Goal: Ask a question: Seek information or help from site administrators or community

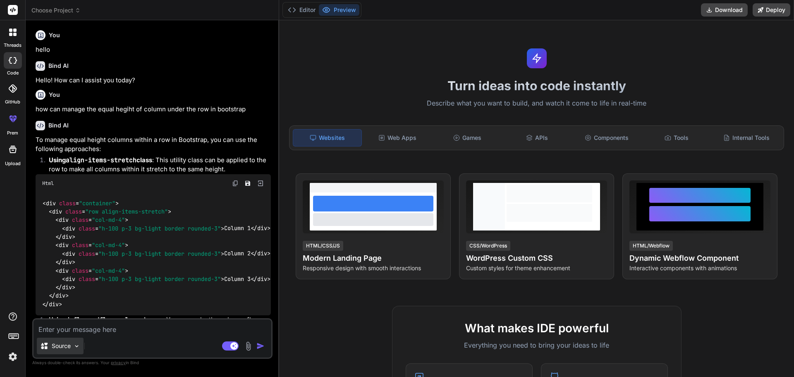
scroll to position [288, 0]
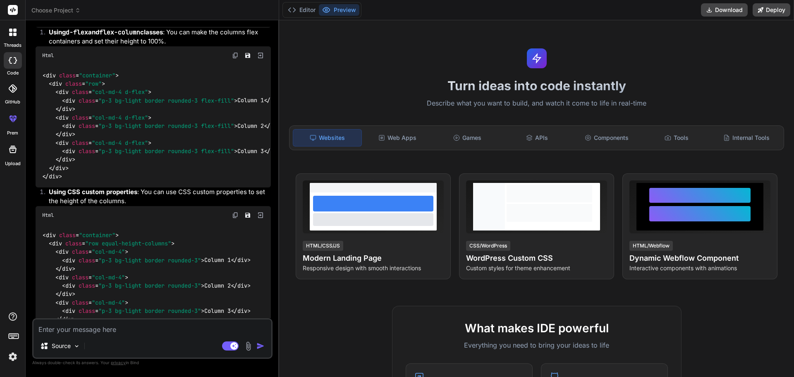
click at [85, 330] on textarea at bounding box center [153, 326] width 238 height 15
type textarea "h"
type textarea "x"
type textarea "ho"
type textarea "x"
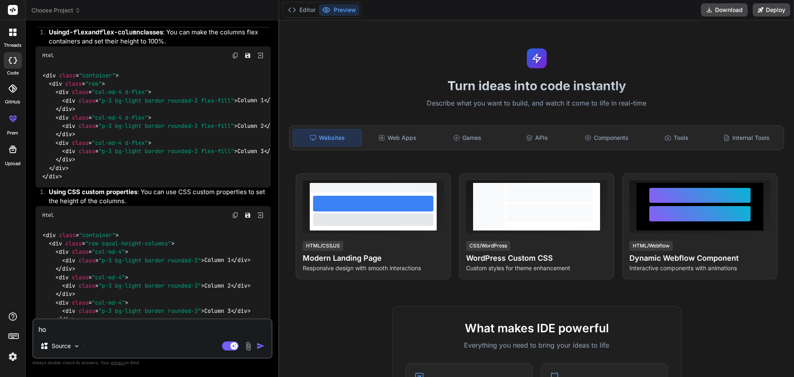
type textarea "how"
type textarea "x"
type textarea "how"
type textarea "x"
type textarea "how w"
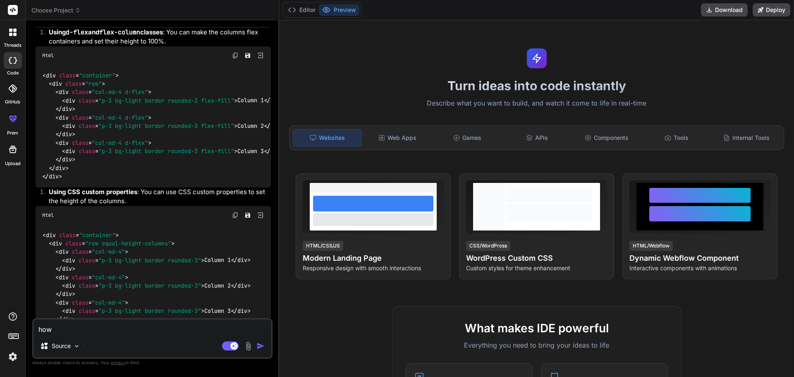
type textarea "x"
type textarea "how we"
type textarea "x"
type textarea "how we"
type textarea "x"
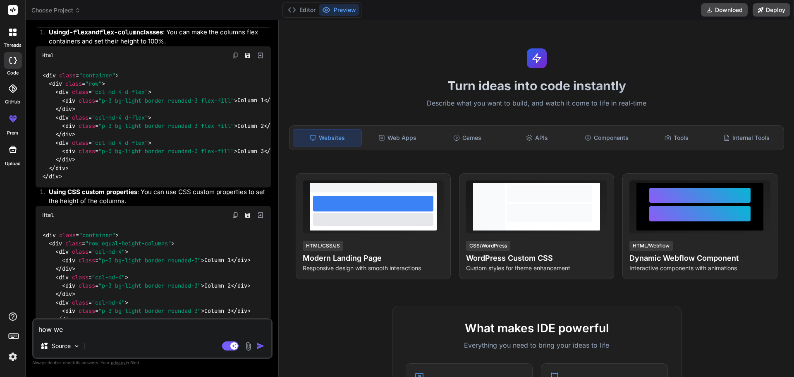
type textarea "how we k"
type textarea "x"
type textarea "how we ke"
type textarea "x"
type textarea "how we kee"
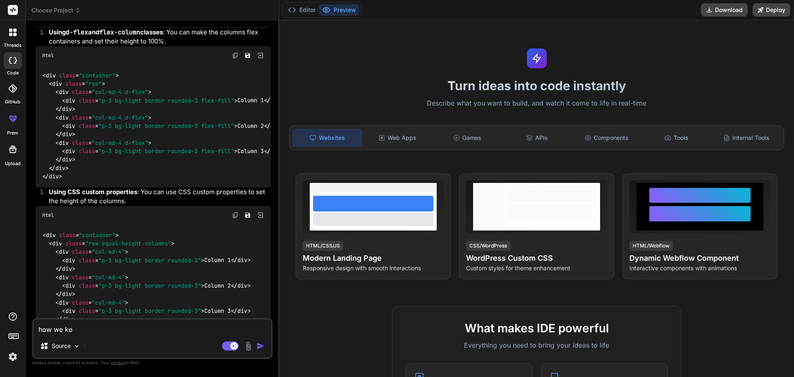
type textarea "x"
type textarea "how we keep"
type textarea "x"
type textarea "how we keep"
type textarea "x"
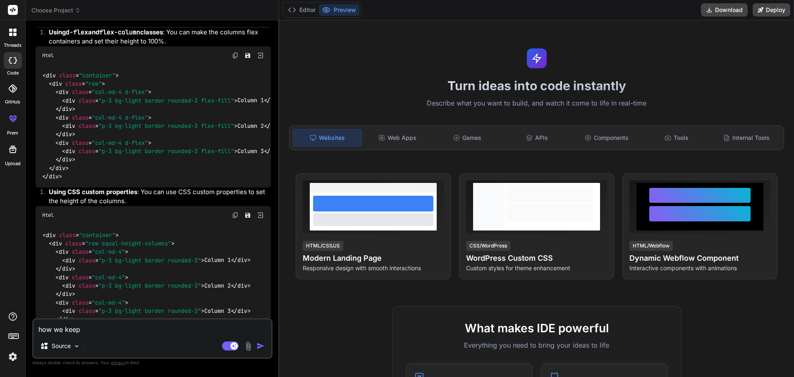
type textarea "how we keep t"
type textarea "x"
type textarea "how we keep th"
type textarea "x"
type textarea "how we keep the"
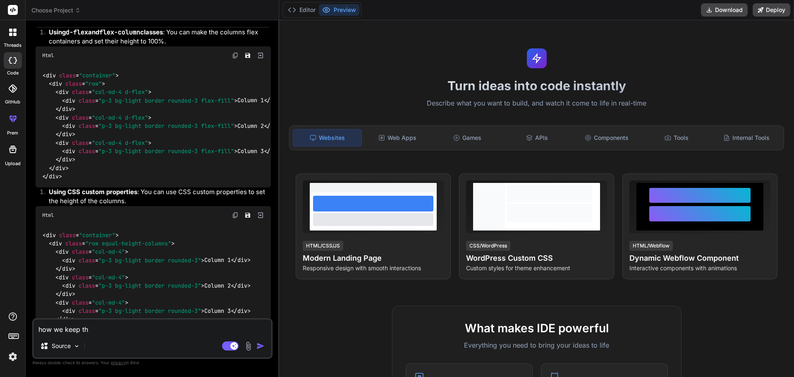
type textarea "x"
type textarea "how we keep the"
type textarea "x"
type textarea "how we keep the s"
type textarea "x"
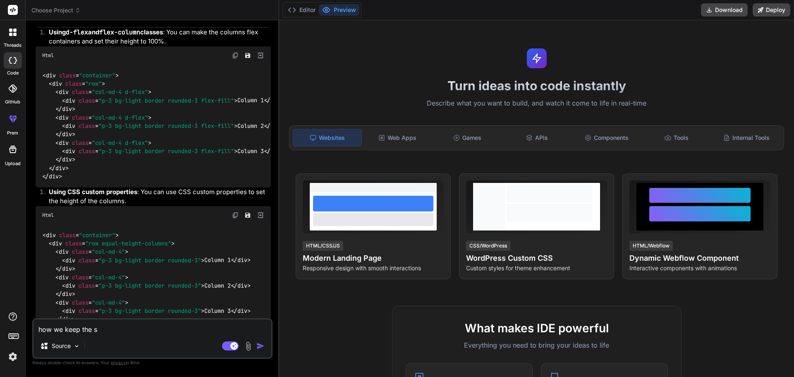
type textarea "how we keep the se"
type textarea "x"
type textarea "how we keep the seq"
type textarea "x"
type textarea "how we keep the sequ"
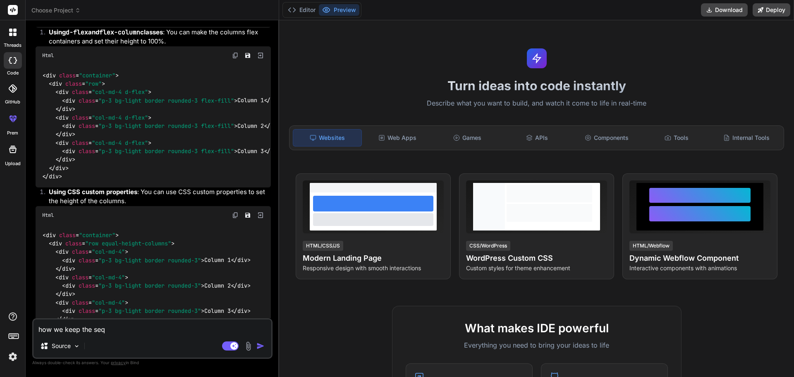
type textarea "x"
type textarea "how we keep the sequa"
type textarea "x"
type textarea "how we keep the sequal"
type textarea "x"
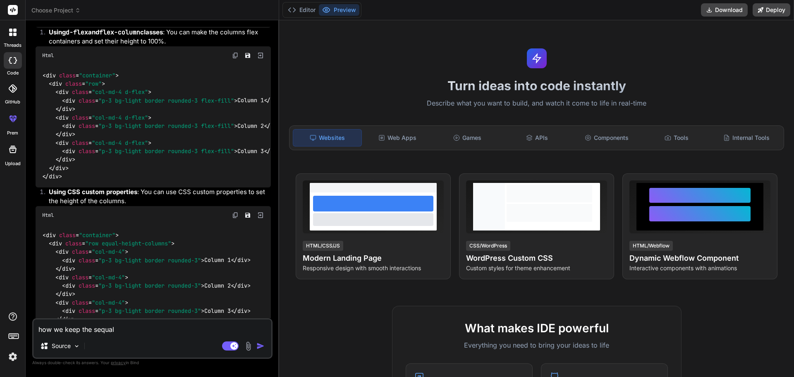
type textarea "how we keep the sequal"
type textarea "x"
type textarea "how we keep the sequal t"
type textarea "x"
type textarea "how we keep the sequal to"
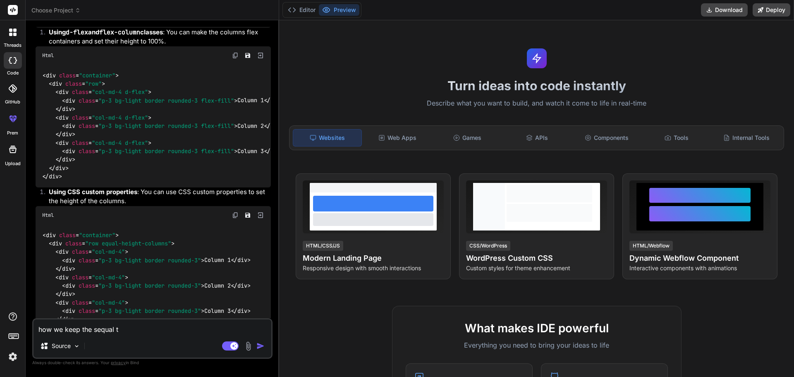
type textarea "x"
type textarea "how we keep the sequal tot"
type textarea "x"
type textarea "how we keep the sequal tota"
type textarea "x"
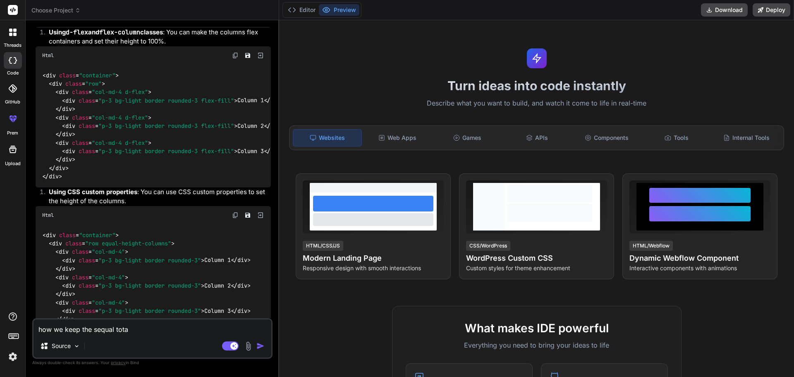
type textarea "how we keep the sequal total"
type textarea "x"
type textarea "how we keep the sequal total"
type textarea "x"
type textarea "how we keep the sequal total t"
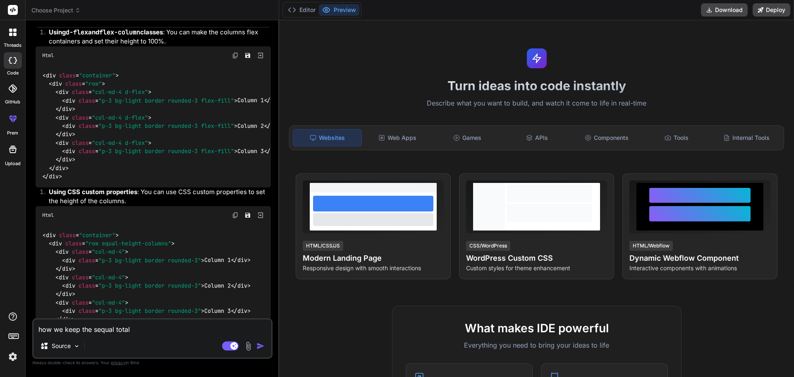
type textarea "x"
type textarea "how we keep the sequal total th"
type textarea "x"
type textarea "how we keep the sequal total the"
type textarea "x"
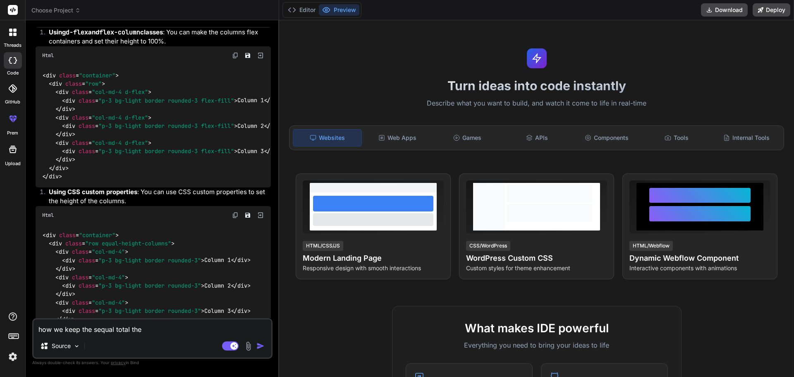
type textarea "how we keep the sequal total then"
type textarea "x"
type textarea "how we keep the sequal total then"
type textarea "x"
type textarea "how we keep the sequal total then s"
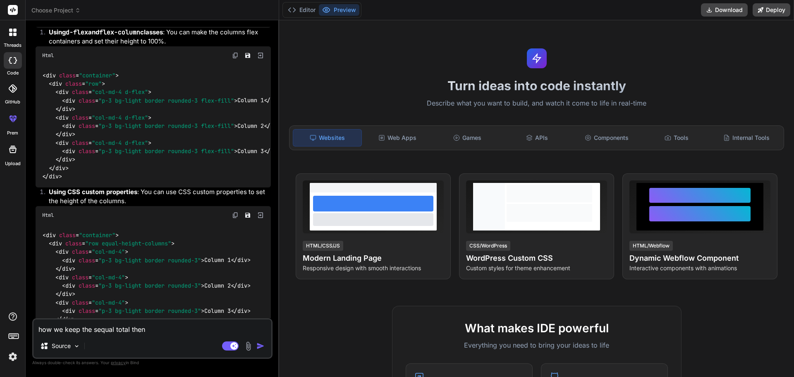
type textarea "x"
type textarea "how we keep the sequal total then su"
type textarea "x"
type textarea "how we keep the sequal total then sub"
type textarea "x"
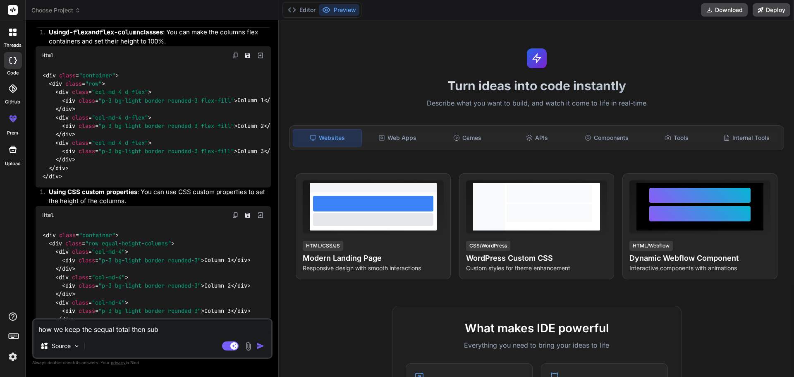
type textarea "how we keep the sequal total then subt"
type textarea "x"
type textarea "how we keep the sequal total then subta"
type textarea "x"
type textarea "how we keep the sequal total then subtao"
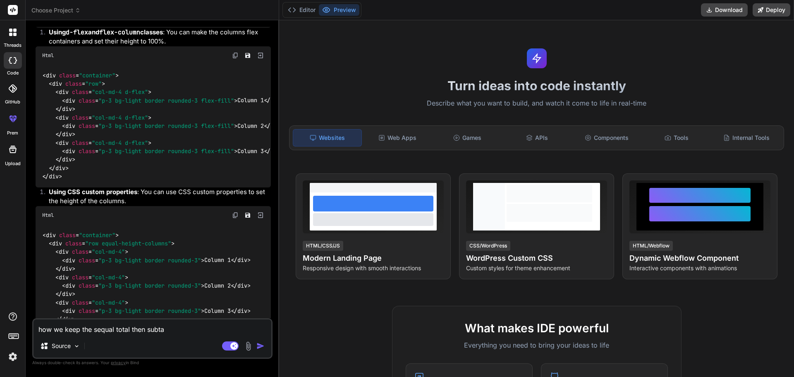
type textarea "x"
type textarea "how we keep the sequal total then subtao"
type textarea "x"
type textarea "how we keep the sequal total then subtao"
type textarea "x"
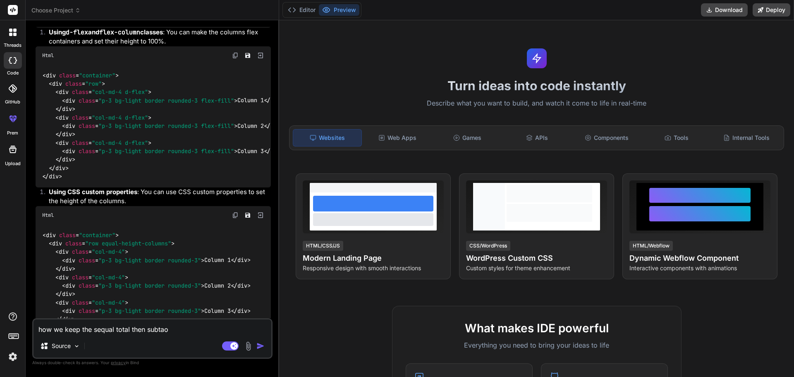
type textarea "how we keep the sequal total then subta"
type textarea "x"
type textarea "how we keep the sequal total then subt"
type textarea "x"
type textarea "how we keep the sequal total then subto"
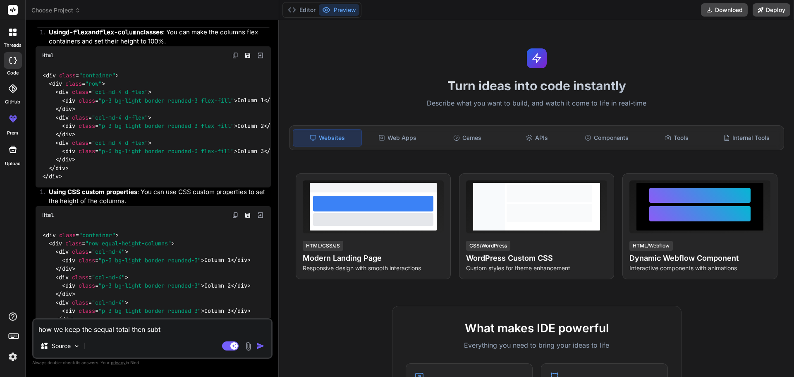
type textarea "x"
type textarea "how we keep the sequal total then subtot"
type textarea "x"
type textarea "how we keep the sequal total then subtota"
type textarea "x"
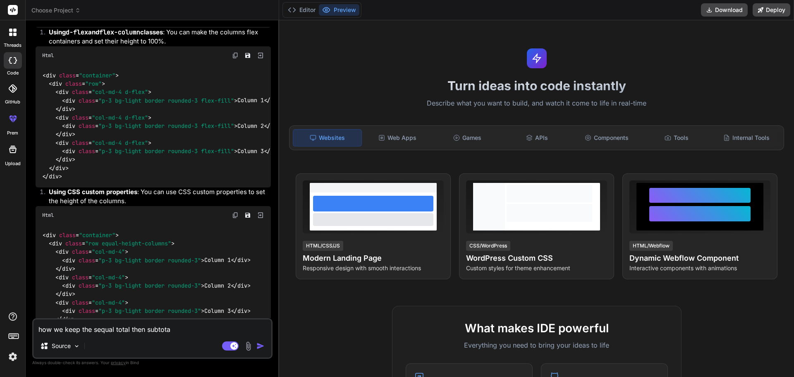
type textarea "how we keep the sequal total then subtotal"
type textarea "x"
type textarea "how we keep the sequal total then subtotal"
type textarea "x"
type textarea "how we keep the sequal total then subtotal o"
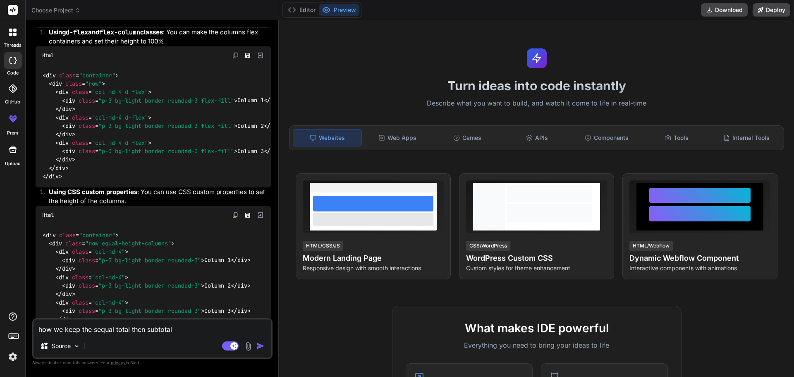
type textarea "x"
type textarea "how we keep the sequal total then subtotal or"
type textarea "x"
type textarea "how we keep the sequal total then subtotal or"
type textarea "x"
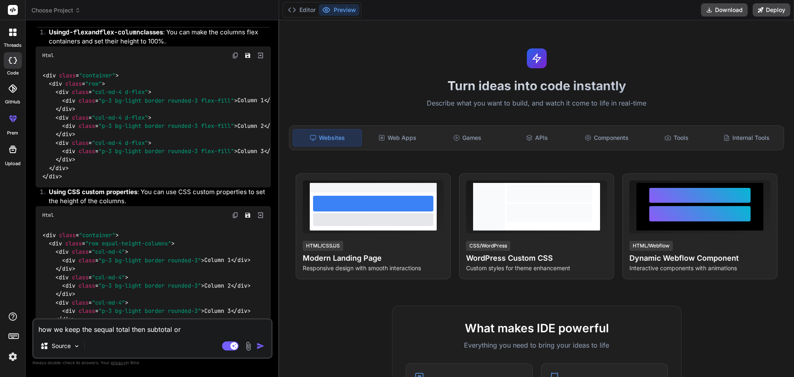
type textarea "how we keep the sequal total then subtotal or s"
type textarea "x"
type textarea "how we keep the sequal total then subtotal or su"
type textarea "x"
type textarea "how we keep the sequal total then subtotal or sub"
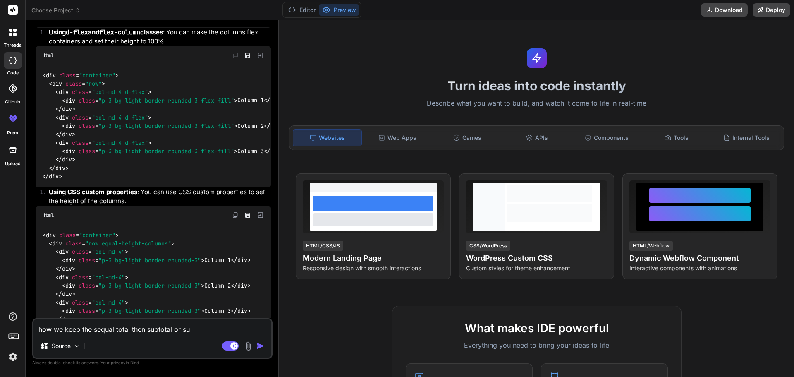
type textarea "x"
type textarea "how we keep the sequal total then subtotal or subo"
type textarea "x"
type textarea "how we keep the sequal total then subtotal or subot"
type textarea "x"
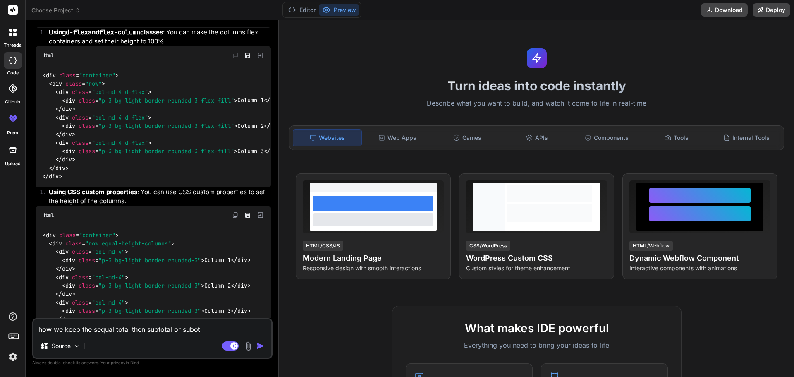
type textarea "how we keep the sequal total then subtotal or subota"
type textarea "x"
type textarea "how we keep the sequal total then subtotal or subotal"
type textarea "x"
type textarea "how we keep the sequal total then subtotal or subotal"
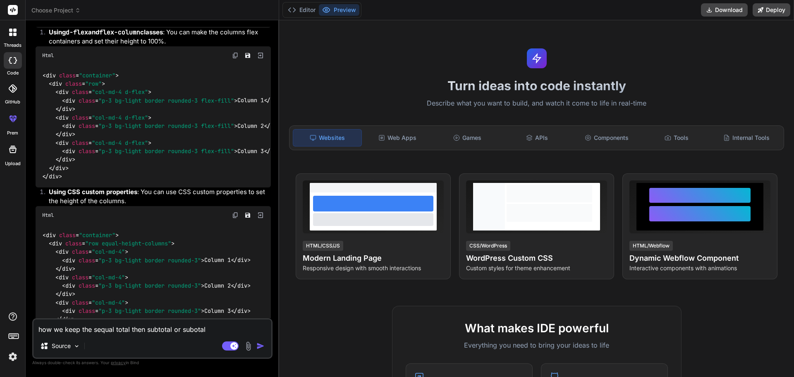
type textarea "x"
type textarea "how we keep the sequal total then subtotal or subotal a"
type textarea "x"
type textarea "how we keep the sequal total then subtotal or subotal an"
type textarea "x"
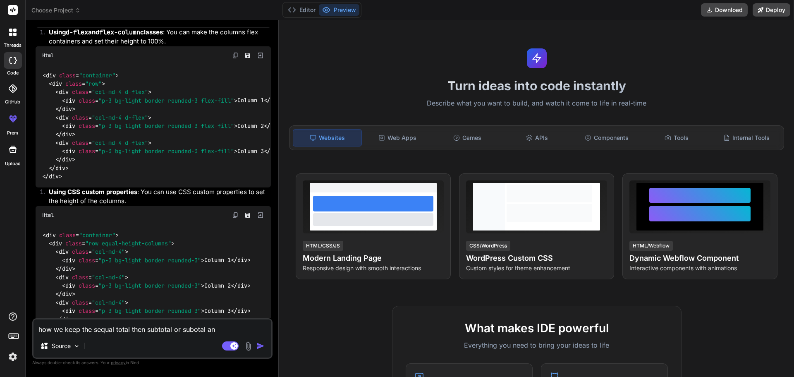
type textarea "how we keep the sequal total then subtotal or subotal and"
type textarea "x"
type textarea "how we keep the sequal total then subtotal or subotal and"
type textarea "x"
type textarea "how we keep the sequal total then subtotal or subotal and t"
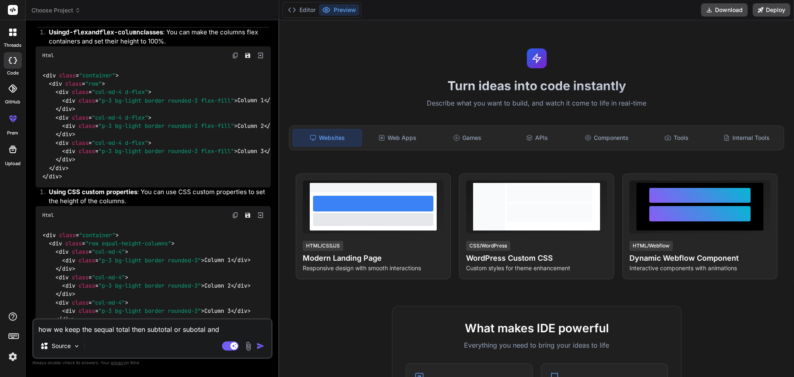
type textarea "x"
type textarea "how we keep the sequal total then subtotal or subotal and ta"
type textarea "x"
type textarea "how we keep the sequal total then subtotal or subotal and [MEDICAL_DATA]"
type textarea "x"
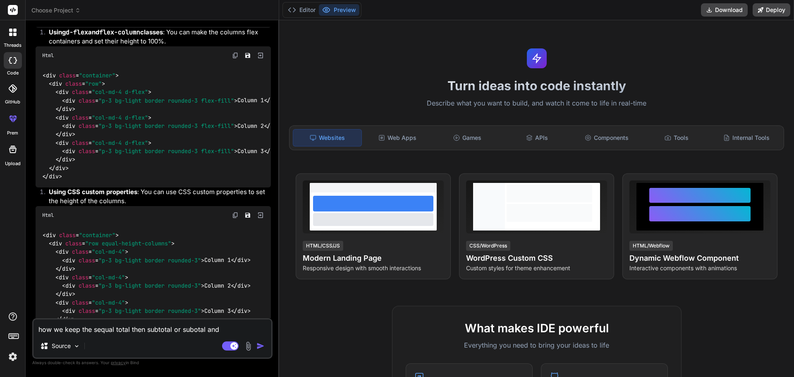
type textarea "how we keep the sequal total then subtotal or subotal and taot"
type textarea "x"
type textarea "how we keep the sequal total then subtotal or subotal and taota"
type textarea "x"
type textarea "how we keep the sequal total then subtotal or subotal and taotal"
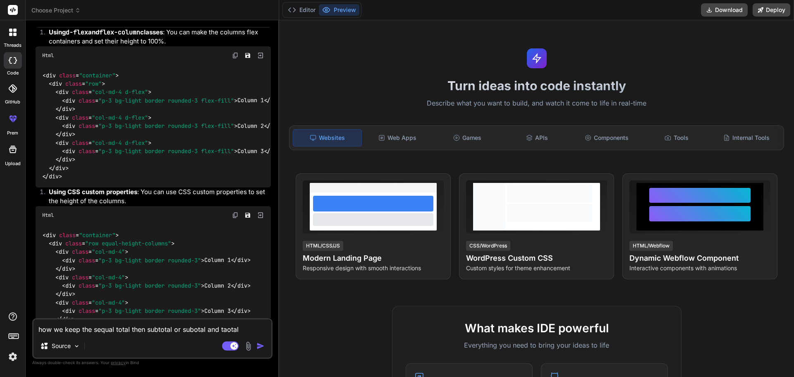
type textarea "x"
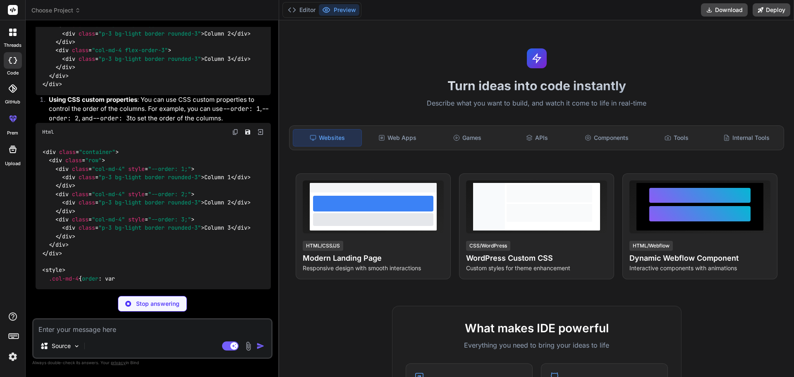
scroll to position [1420, 0]
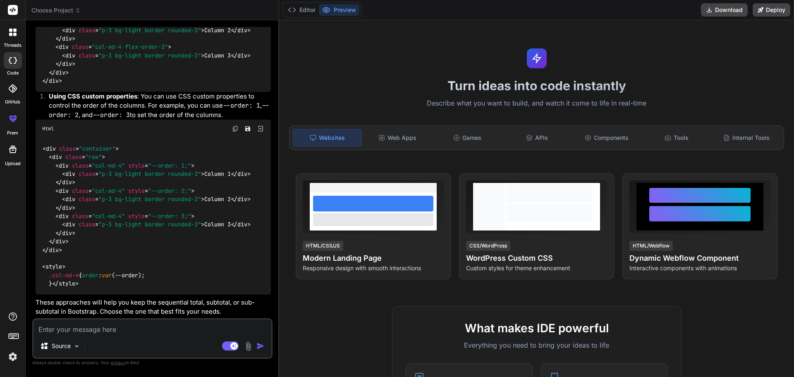
type textarea "x"
click at [122, 331] on textarea at bounding box center [153, 326] width 238 height 15
click at [85, 331] on textarea at bounding box center [153, 326] width 238 height 15
type textarea "w"
type textarea "x"
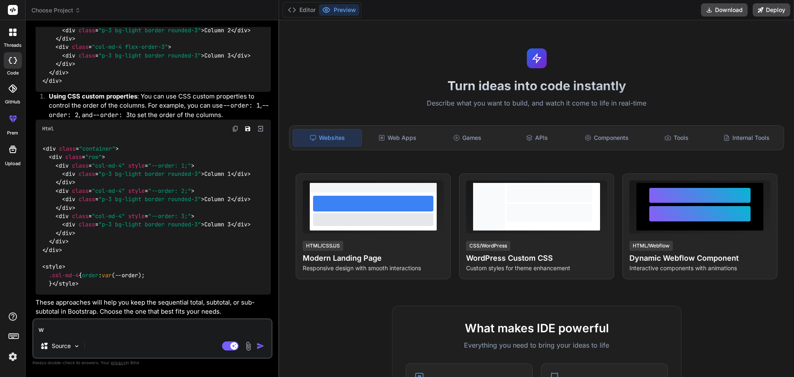
type textarea "wh"
type textarea "x"
type textarea "wha"
type textarea "x"
type textarea "what"
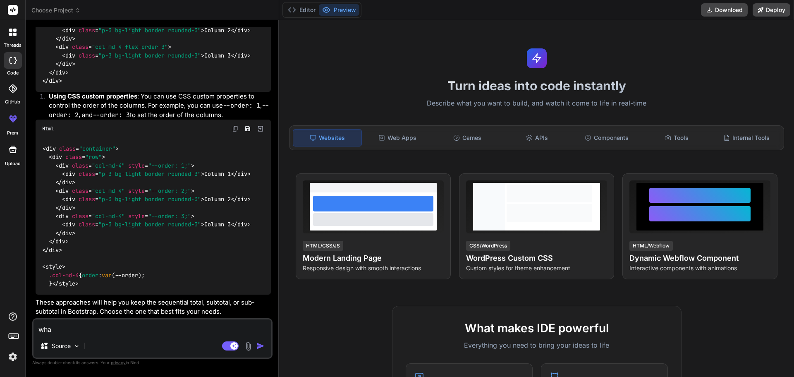
type textarea "x"
type textarea "what"
type textarea "x"
type textarea "what w"
type textarea "x"
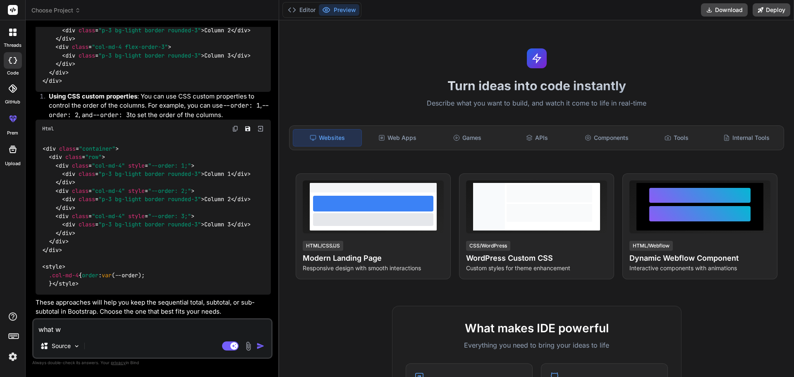
type textarea "what we"
type textarea "x"
type textarea "what we"
type textarea "x"
type textarea "what we w"
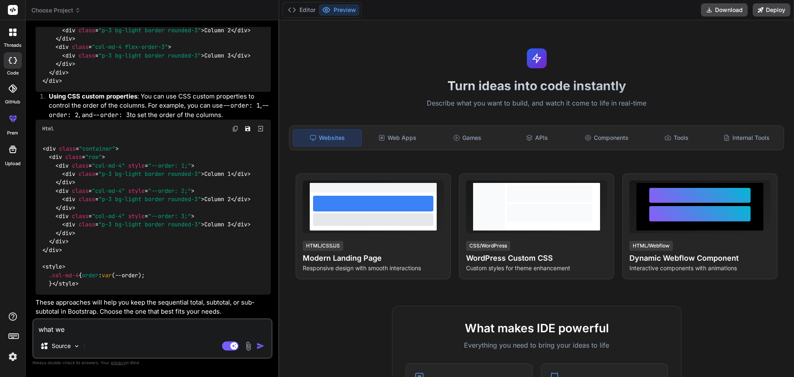
type textarea "x"
type textarea "what we wi"
type textarea "x"
type textarea "what we wir"
type textarea "x"
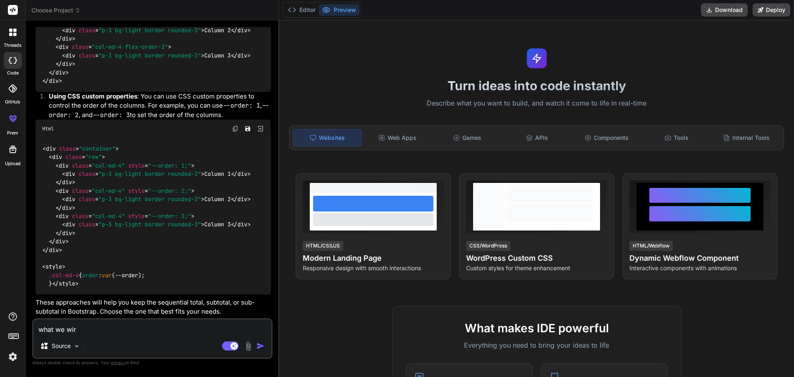
type textarea "what we [PERSON_NAME]"
type textarea "x"
type textarea "what we wirte"
type textarea "x"
type textarea "what we wirte"
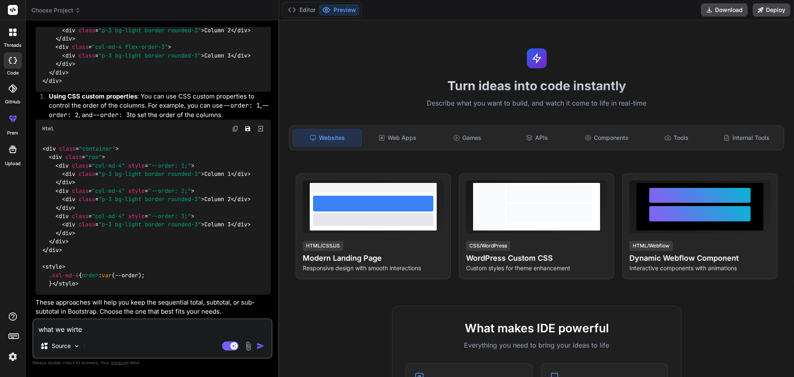
type textarea "x"
type textarea "what we wirte f"
type textarea "x"
type textarea "what we wirte fi"
type textarea "x"
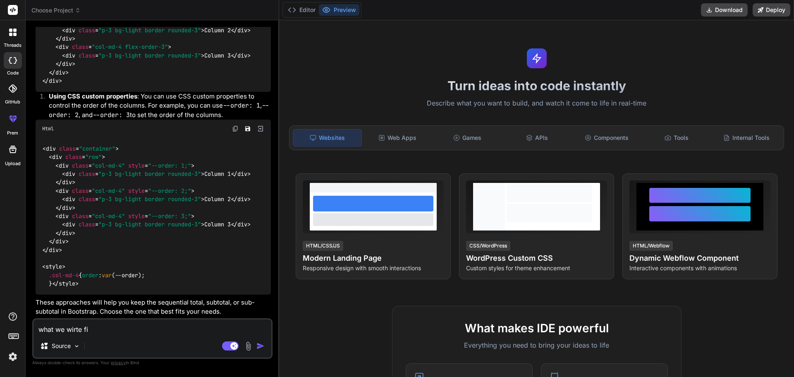
type textarea "what we wirte fir"
type textarea "x"
type textarea "what we wirte firs"
type textarea "x"
type textarea "what we wirte first"
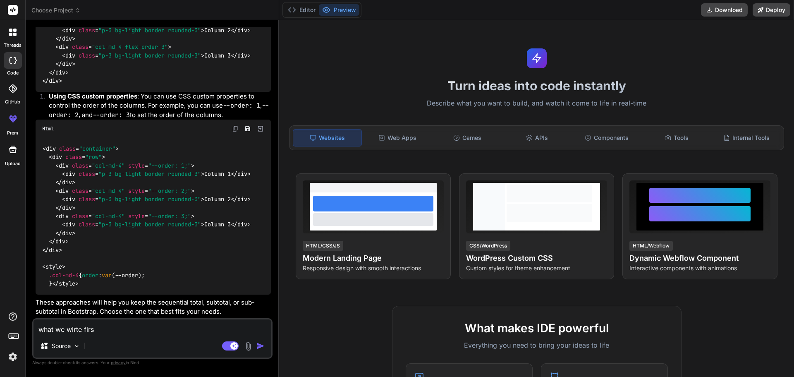
type textarea "x"
type textarea "what we wirte first"
type textarea "x"
type textarea "what we wirte first t"
type textarea "x"
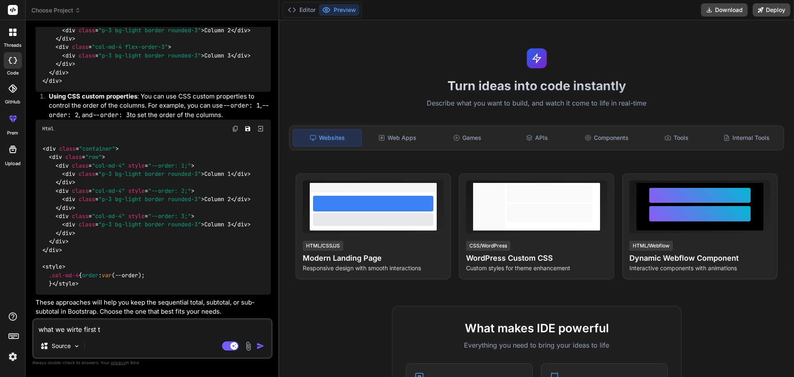
type textarea "what we wirte first to"
type textarea "x"
type textarea "what we wirte first tot"
type textarea "x"
type textarea "what we wirte first tota"
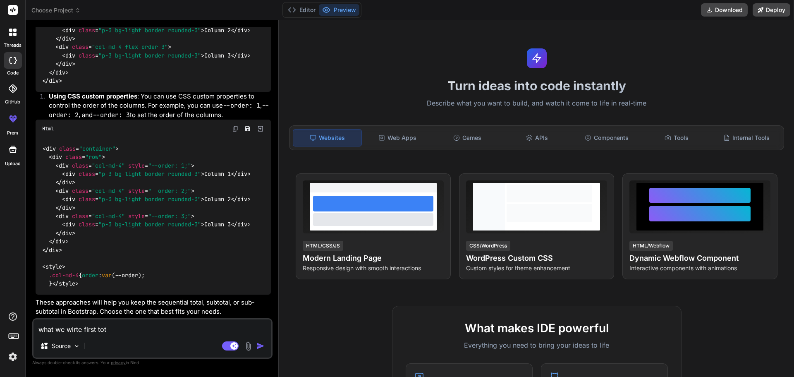
type textarea "x"
type textarea "what we wirte first total"
type textarea "x"
type textarea "what we wirte first total"
type textarea "x"
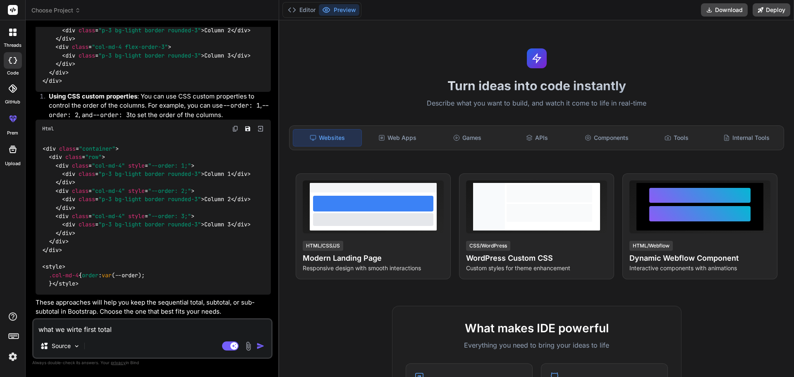
type textarea "what we wirte first total o"
type textarea "x"
type textarea "what we wirte first total or"
type textarea "x"
type textarea "what we wirte first total or"
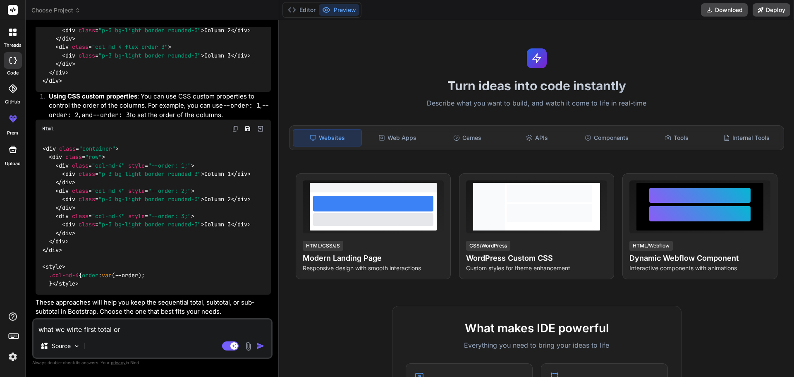
type textarea "x"
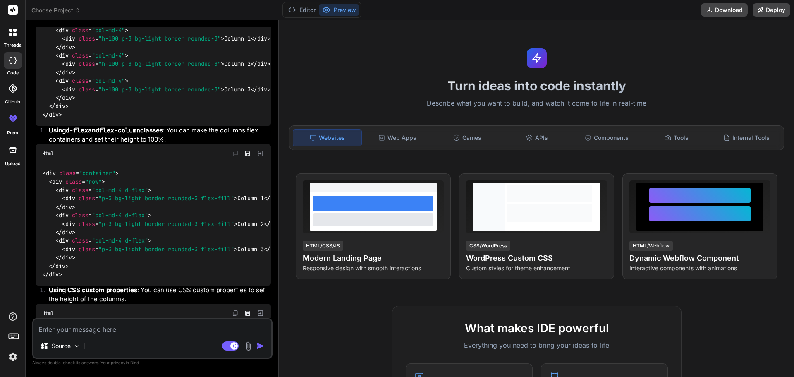
type textarea "x"
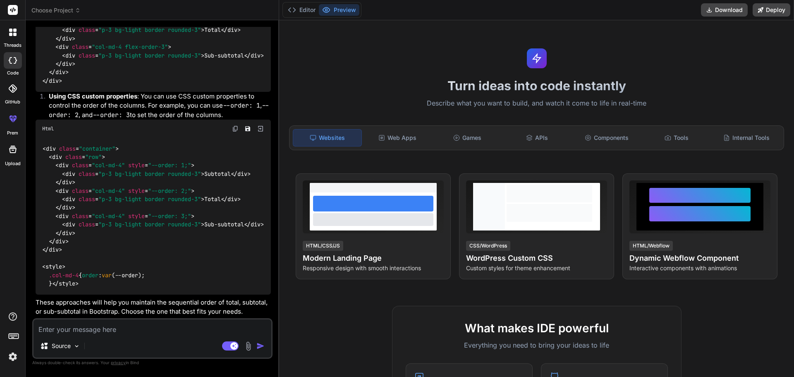
scroll to position [1688, 0]
drag, startPoint x: 155, startPoint y: 49, endPoint x: 30, endPoint y: 73, distance: 127.6
click at [30, 73] on div "Bind AI Web Search Created with Pixso. Code Generator You hello Bind AI Hello! …" at bounding box center [153, 198] width 254 height 356
copy p "what we wirte first total or subtotal"
